Goal: Browse casually

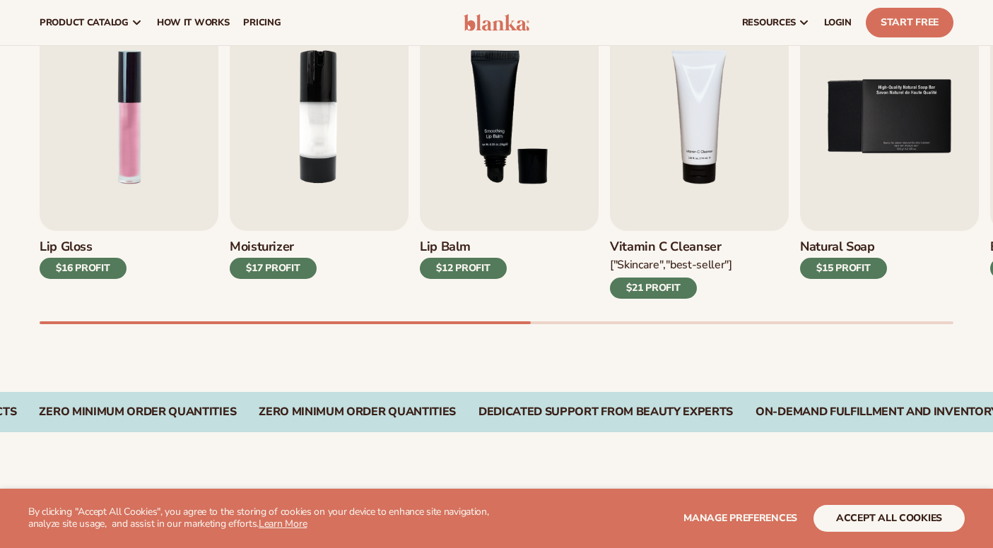
scroll to position [493, 0]
click at [365, 174] on img "2 / 9" at bounding box center [319, 118] width 179 height 228
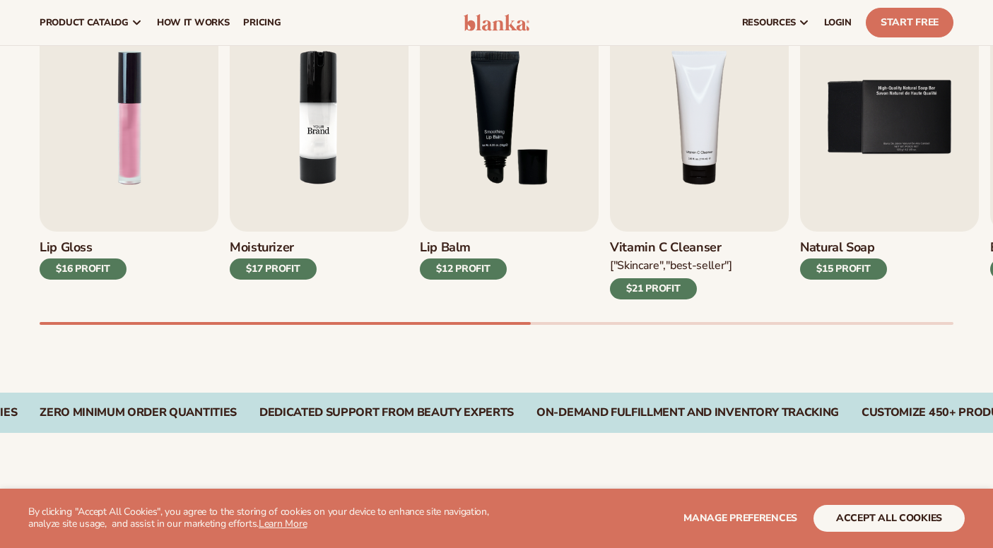
click at [318, 199] on img "2 / 9" at bounding box center [319, 118] width 179 height 228
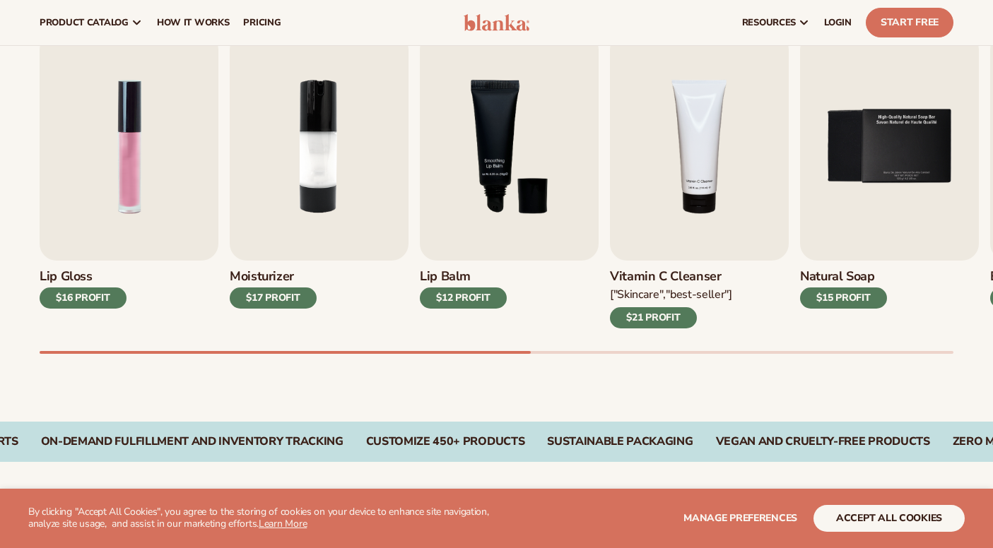
scroll to position [57, 0]
